Goal: Book appointment/travel/reservation

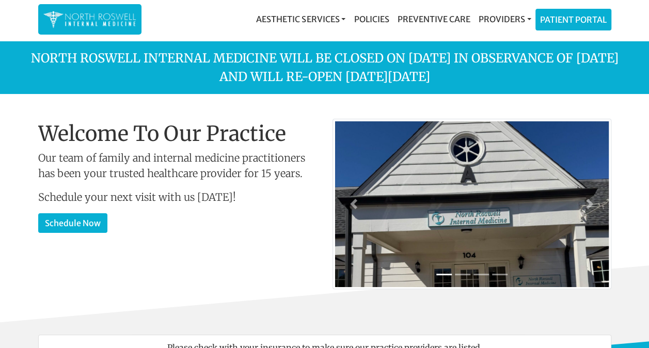
click at [93, 23] on img at bounding box center [89, 19] width 93 height 20
click at [67, 221] on link "Schedule Now" at bounding box center [72, 222] width 69 height 20
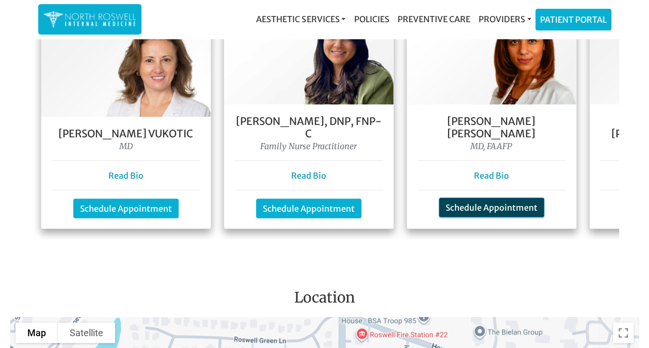
click at [482, 198] on link "Schedule Appointment" at bounding box center [491, 208] width 105 height 20
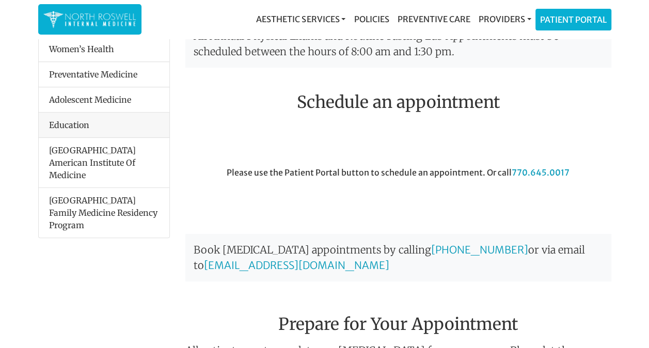
scroll to position [215, 0]
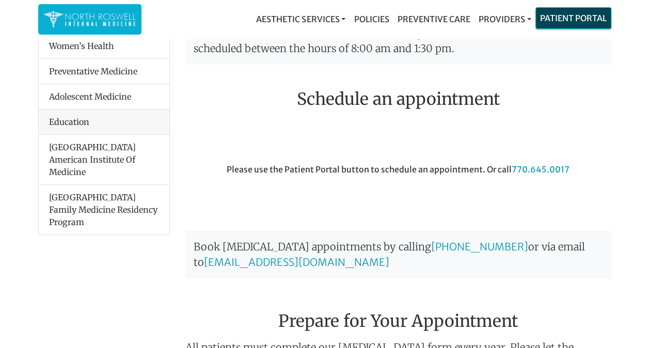
click at [591, 11] on link "Patient Portal" at bounding box center [573, 18] width 75 height 21
